Goal: Entertainment & Leisure: Consume media (video, audio)

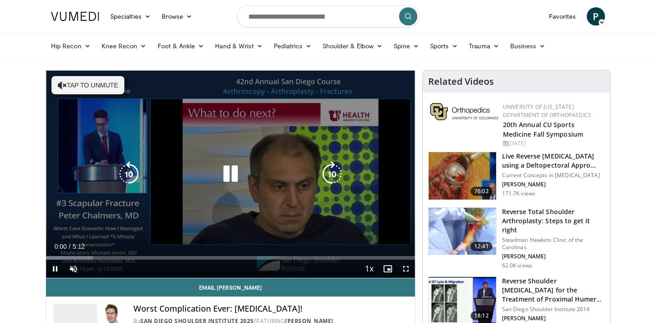
click at [230, 173] on icon "Video Player" at bounding box center [231, 174] width 26 height 26
click at [230, 177] on icon "Video Player" at bounding box center [231, 175] width 26 height 26
click at [105, 89] on button "Tap to unmute" at bounding box center [87, 85] width 73 height 18
click at [82, 81] on button "Tap to unmute" at bounding box center [87, 85] width 73 height 18
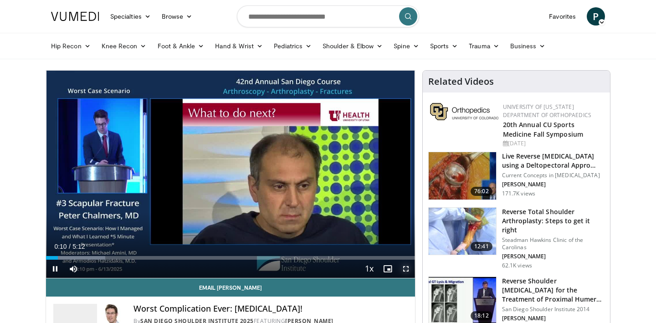
click at [409, 272] on span "Video Player" at bounding box center [406, 269] width 18 height 18
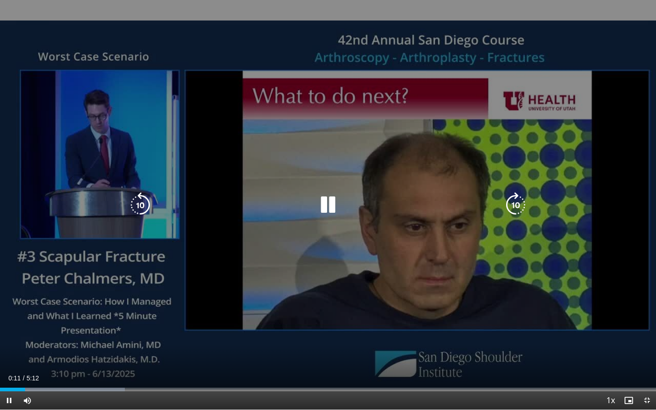
click at [328, 203] on icon "Video Player" at bounding box center [328, 205] width 26 height 26
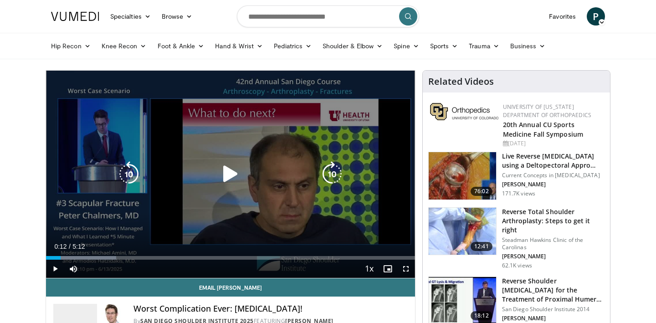
click at [230, 168] on icon "Video Player" at bounding box center [231, 174] width 26 height 26
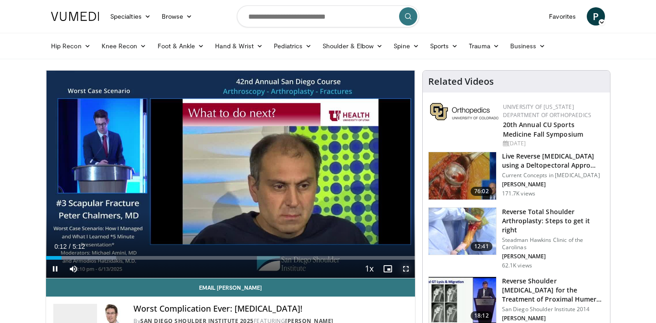
click at [411, 272] on span "Video Player" at bounding box center [406, 269] width 18 height 18
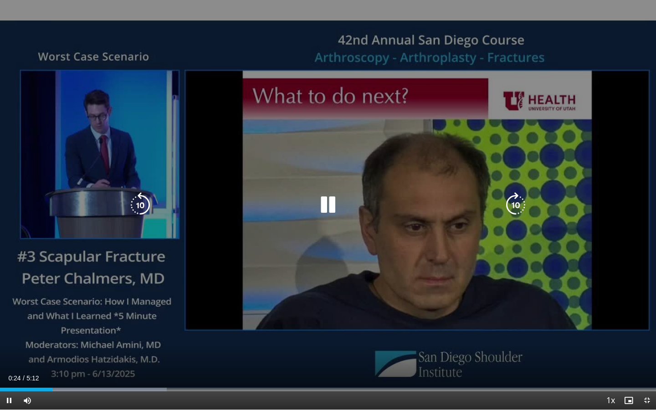
click at [332, 201] on icon "Video Player" at bounding box center [328, 205] width 26 height 26
click at [327, 205] on icon "Video Player" at bounding box center [328, 205] width 26 height 26
click at [142, 203] on icon "Video Player" at bounding box center [141, 205] width 26 height 26
click at [327, 203] on icon "Video Player" at bounding box center [328, 205] width 26 height 26
click at [325, 203] on icon "Video Player" at bounding box center [328, 205] width 26 height 26
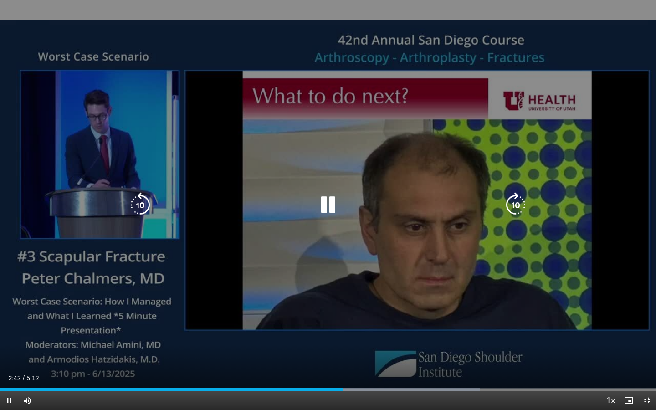
click at [328, 207] on icon "Video Player" at bounding box center [328, 205] width 26 height 26
click at [138, 201] on icon "Video Player" at bounding box center [141, 205] width 26 height 26
click at [324, 208] on icon "Video Player" at bounding box center [328, 205] width 26 height 26
click at [327, 207] on icon "Video Player" at bounding box center [328, 205] width 26 height 26
click at [327, 205] on icon "Video Player" at bounding box center [328, 205] width 26 height 26
